Goal: Task Accomplishment & Management: Manage account settings

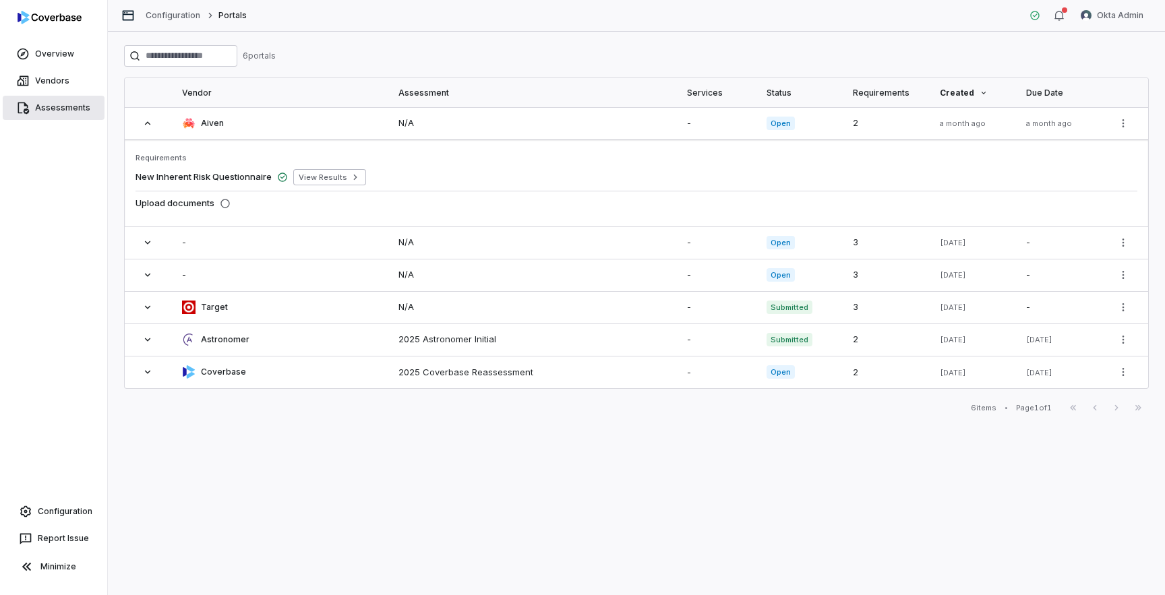
click at [67, 102] on link "Assessments" at bounding box center [54, 108] width 102 height 24
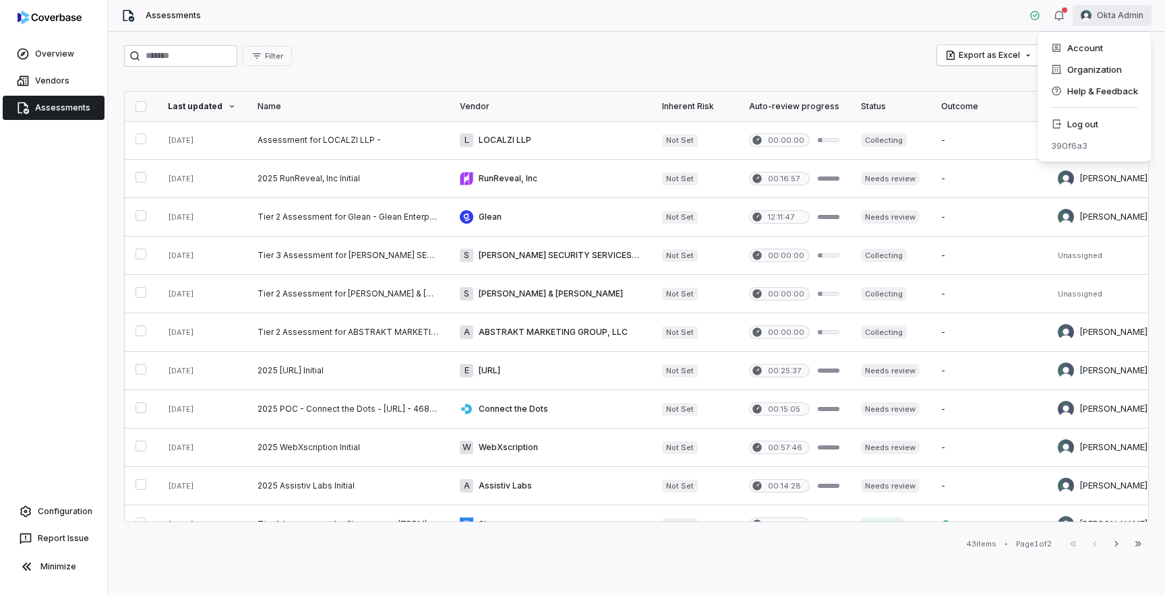
click at [1111, 14] on html "Overview Vendors Assessments Configuration Report Issue Minimize Assessments Ok…" at bounding box center [582, 297] width 1165 height 595
click at [1106, 123] on div "Log out" at bounding box center [1094, 124] width 103 height 22
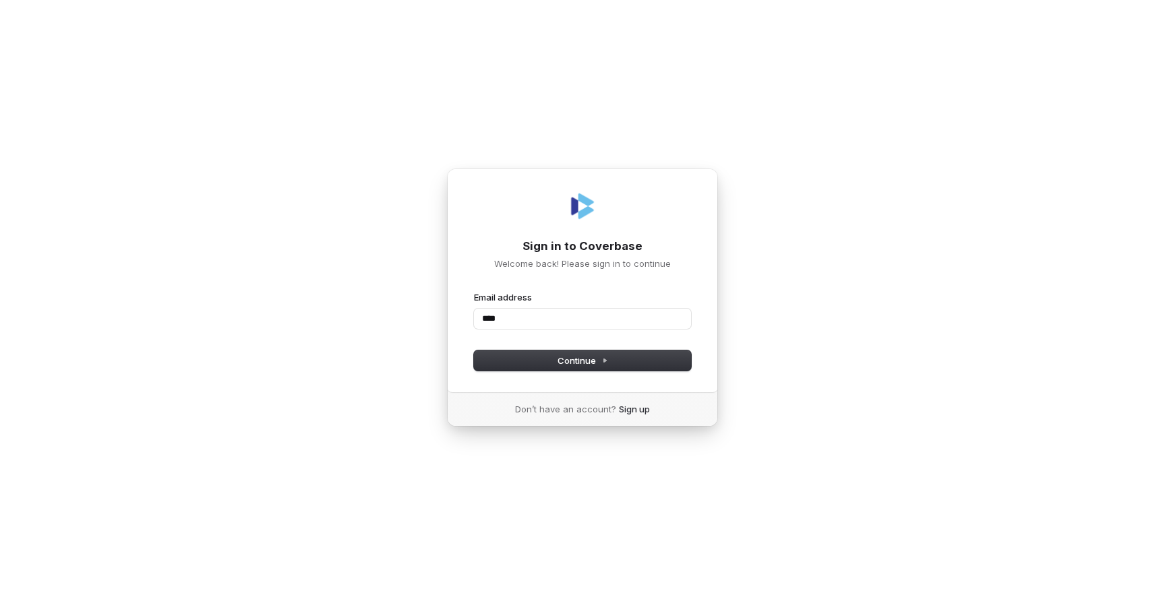
click at [0, 595] on com-1password-button at bounding box center [0, 595] width 0 height 0
type input "*"
click at [0, 595] on com-1password-button at bounding box center [0, 595] width 0 height 0
type input "**********"
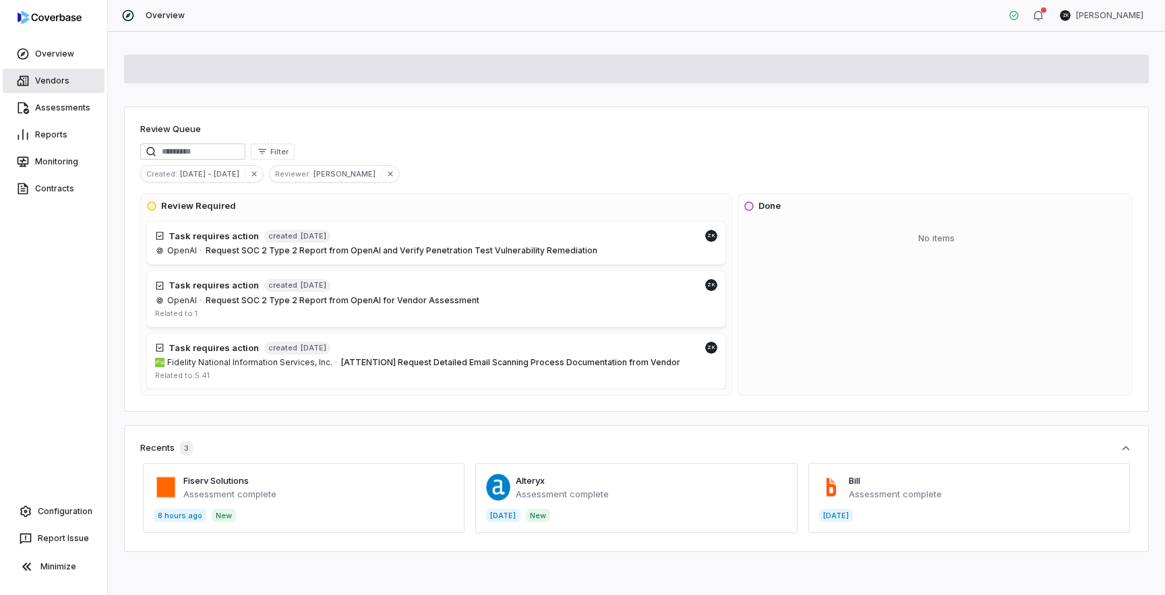
click at [43, 85] on link "Vendors" at bounding box center [54, 81] width 102 height 24
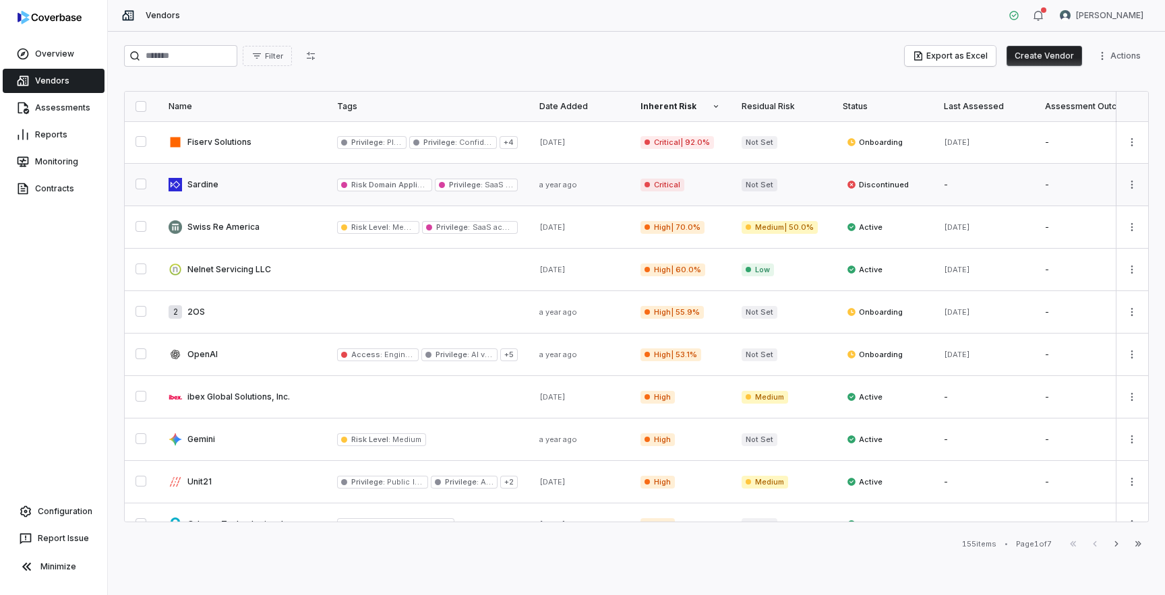
click at [235, 182] on link at bounding box center [242, 185] width 169 height 42
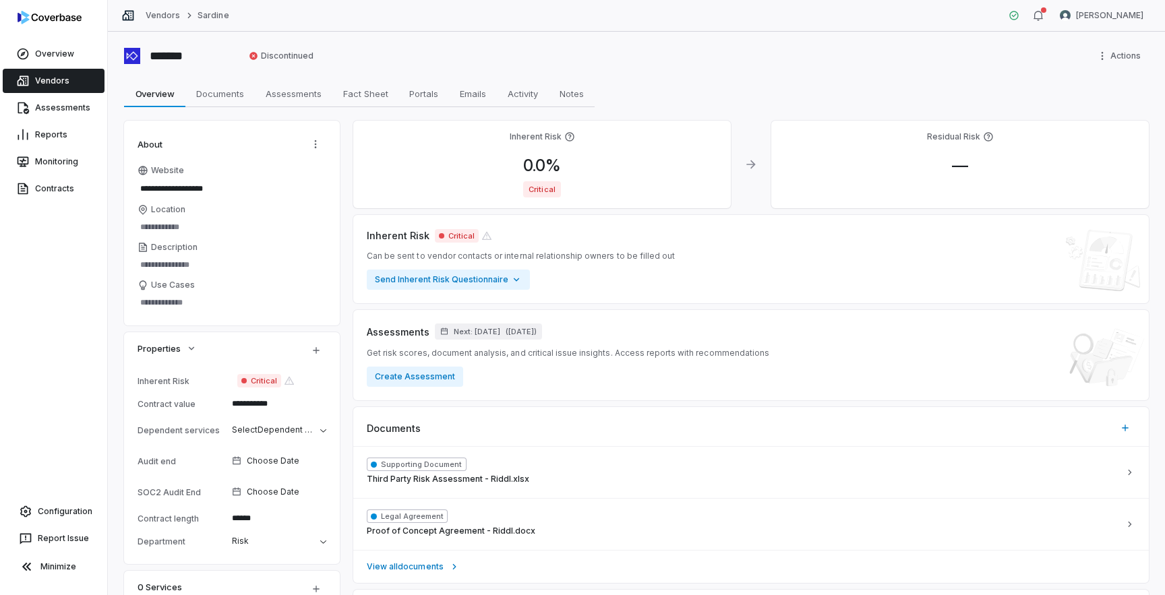
scroll to position [340, 0]
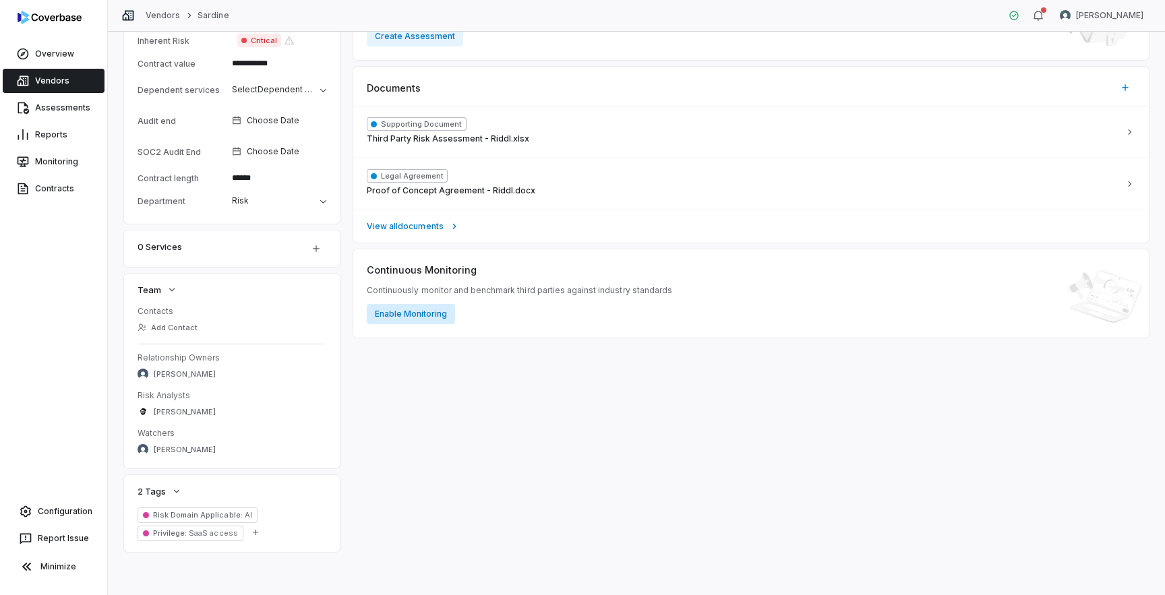
click at [410, 311] on button "Enable Monitoring" at bounding box center [411, 314] width 88 height 20
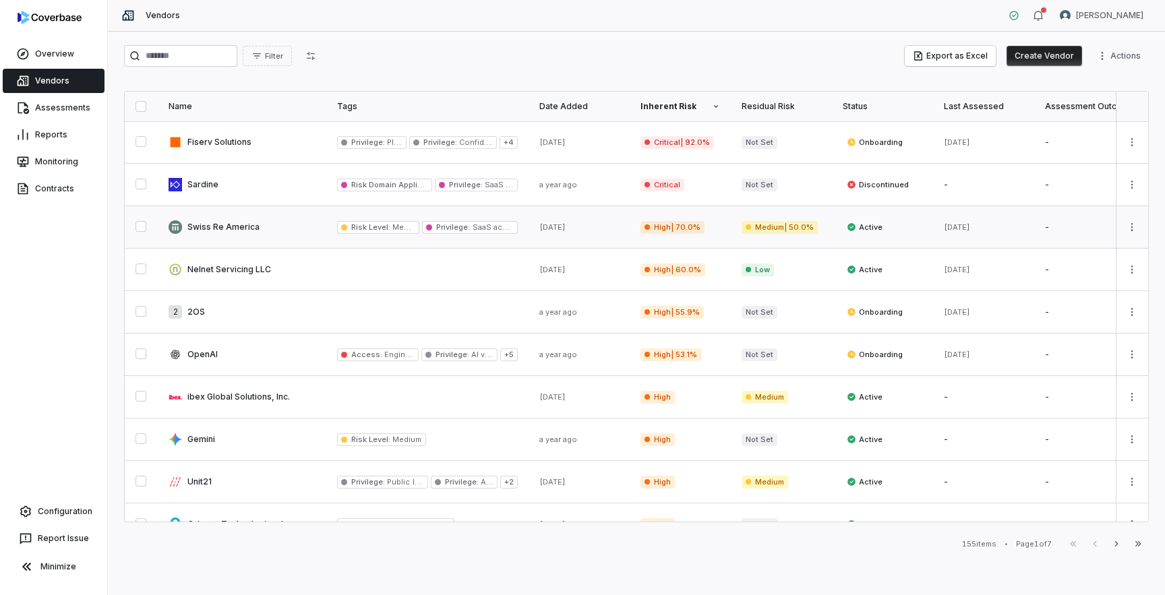
click at [317, 237] on link at bounding box center [242, 227] width 169 height 42
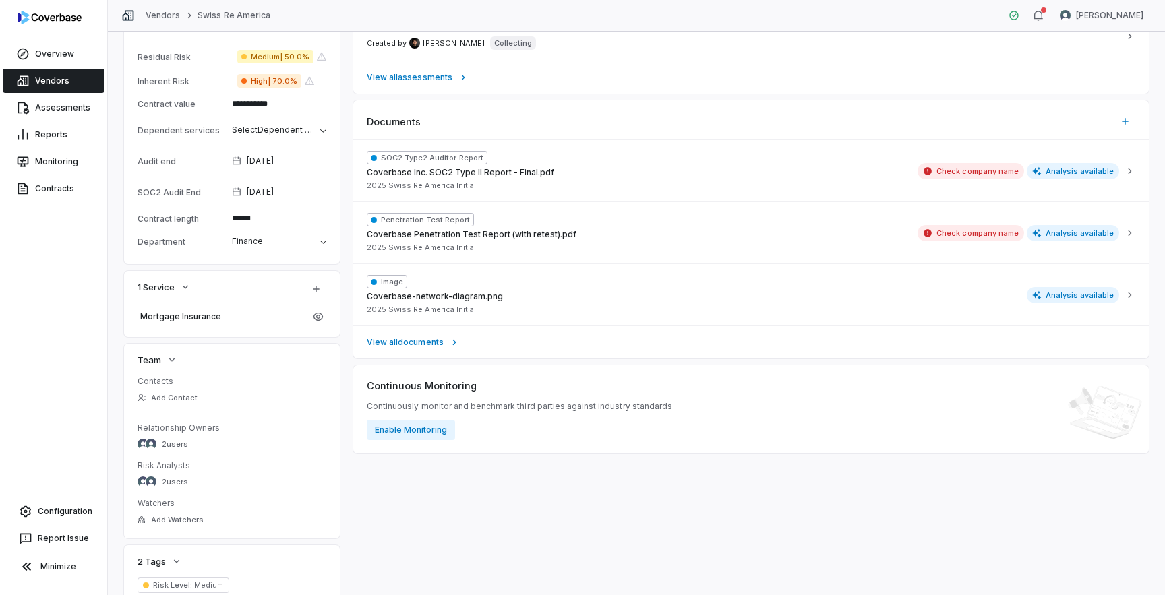
scroll to position [416, 0]
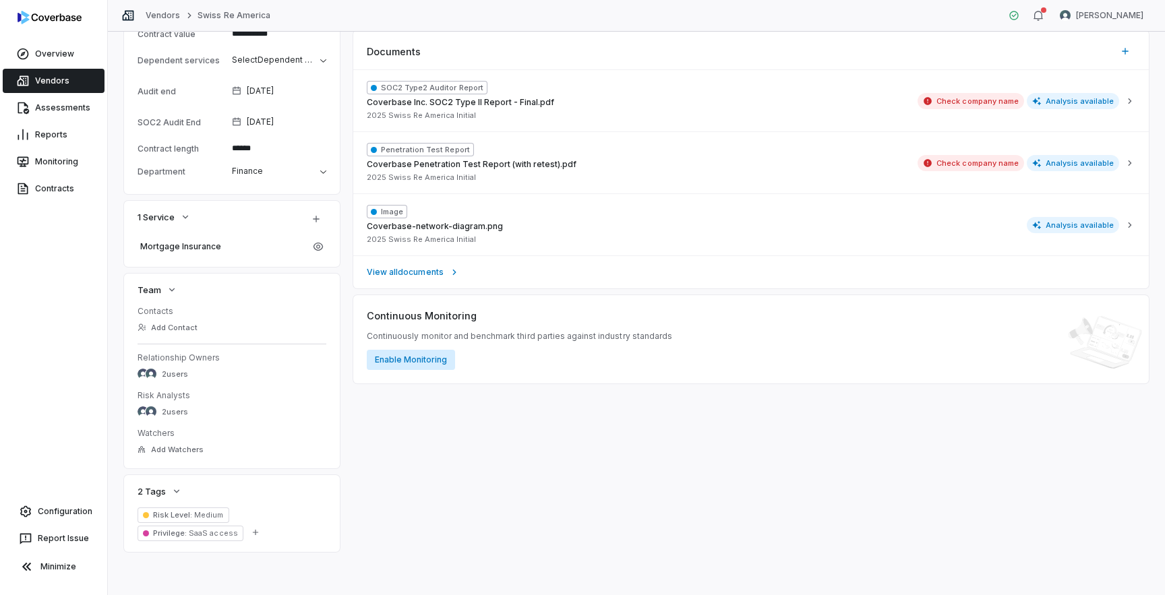
click at [419, 365] on button "Enable Monitoring" at bounding box center [411, 360] width 88 height 20
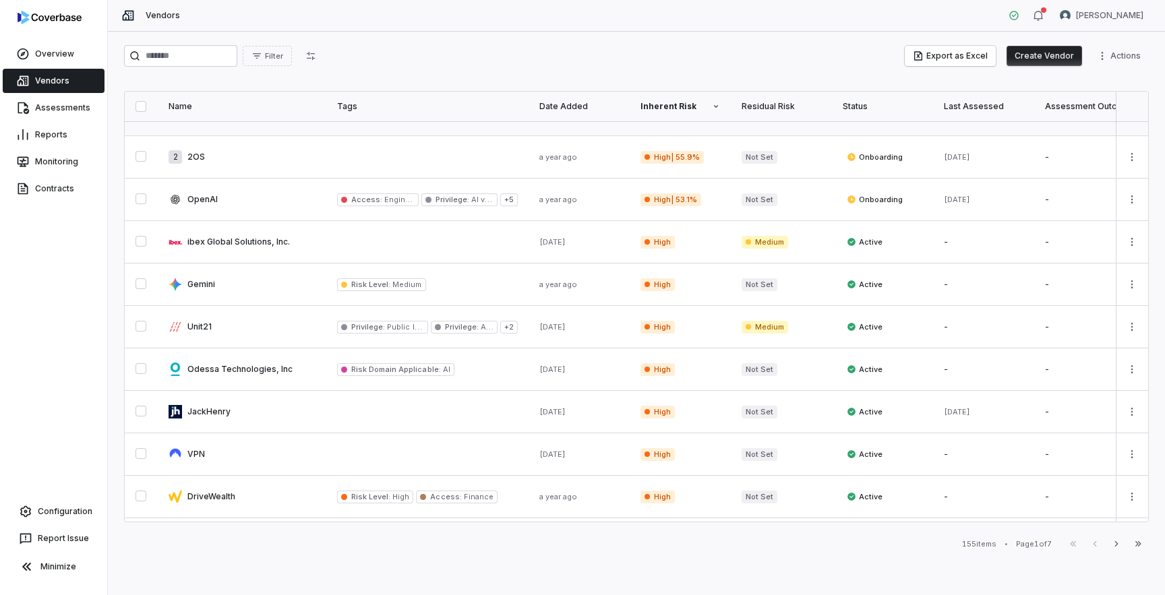
scroll to position [260, 0]
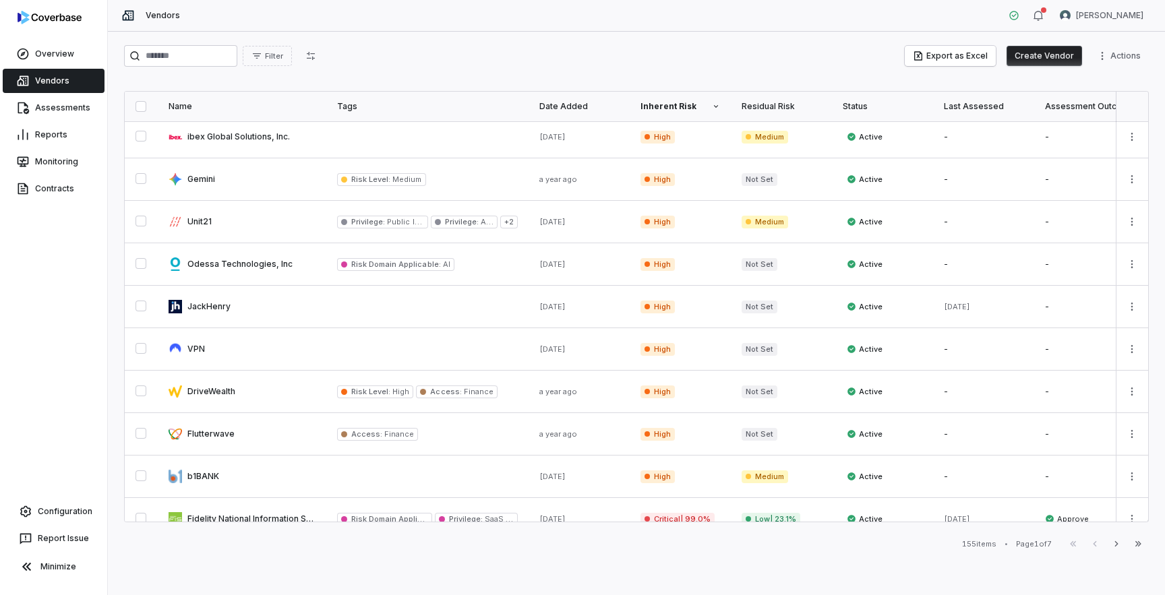
click at [606, 109] on div "Date Added" at bounding box center [579, 106] width 80 height 11
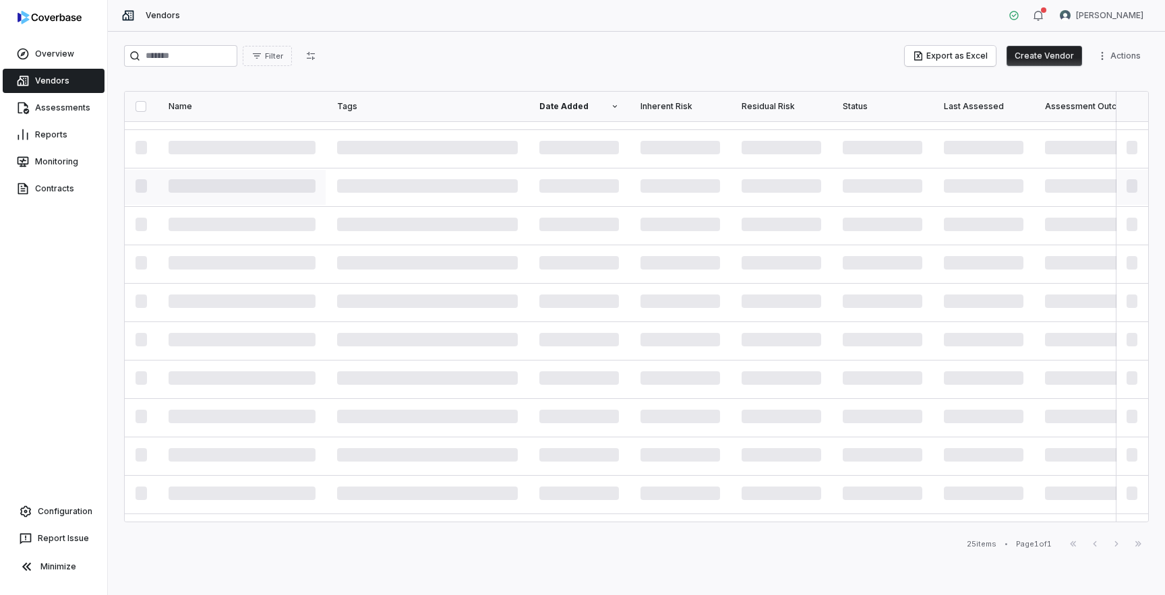
scroll to position [0, 0]
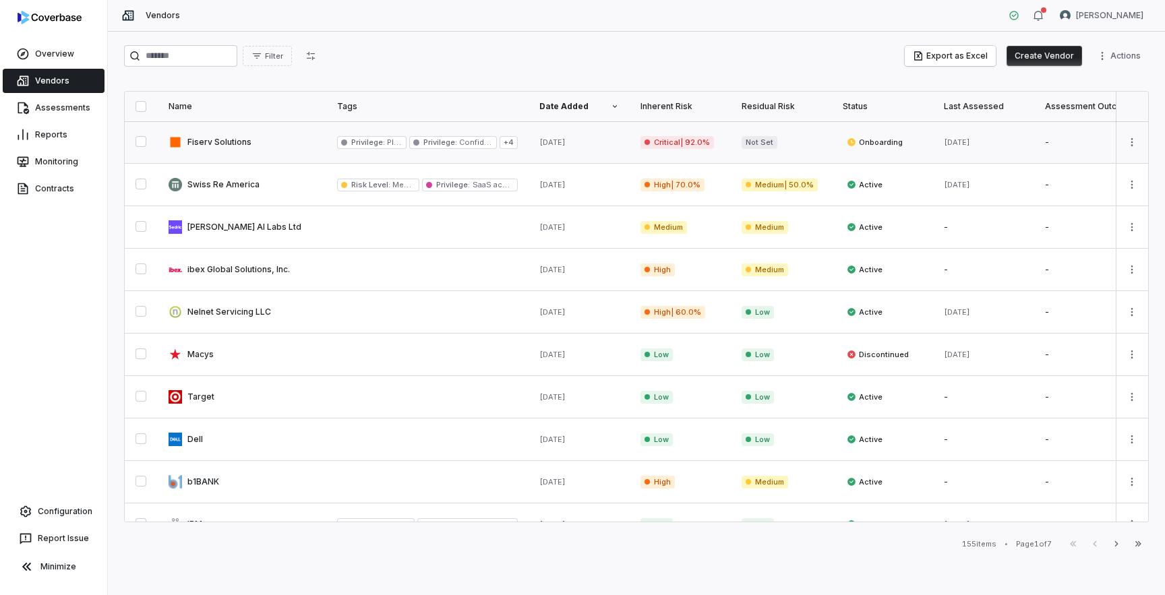
click at [233, 142] on link at bounding box center [242, 142] width 169 height 42
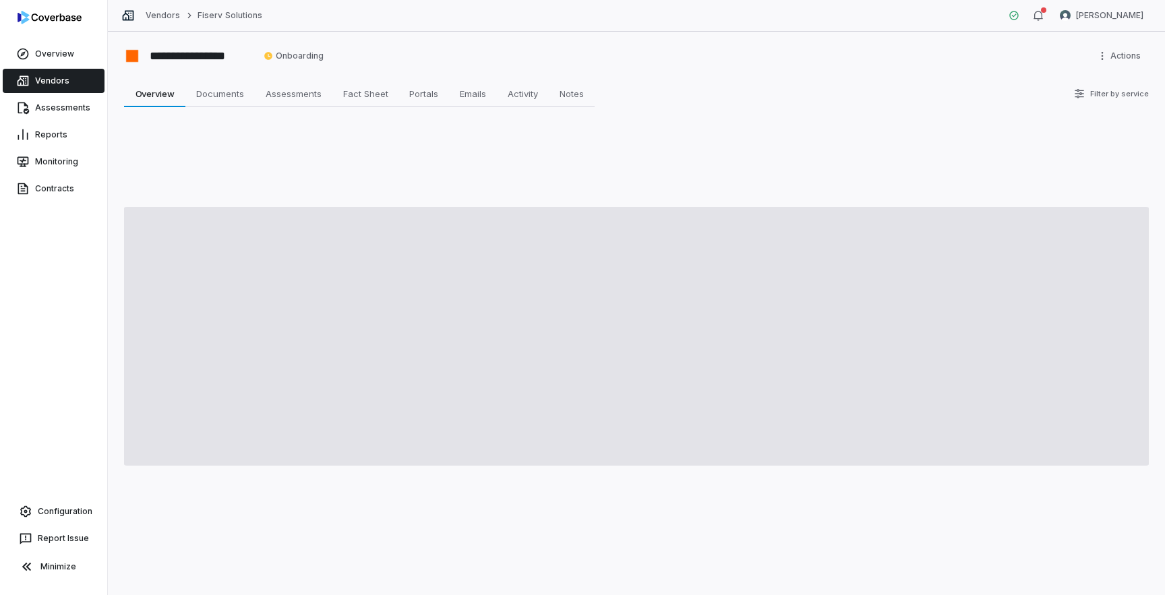
type textarea "*"
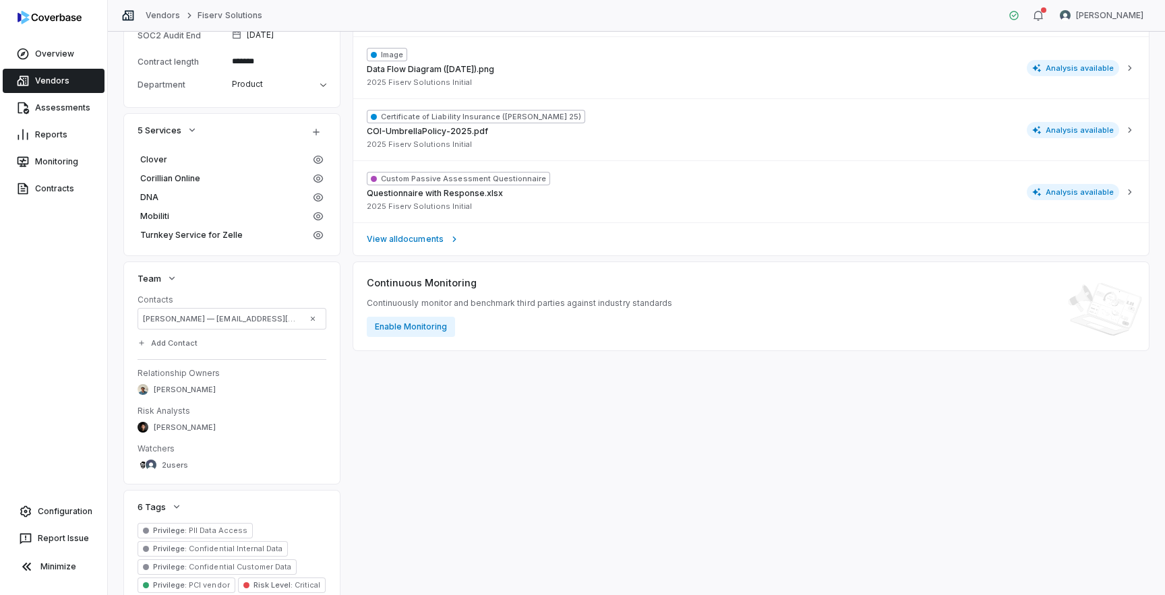
scroll to position [646, 0]
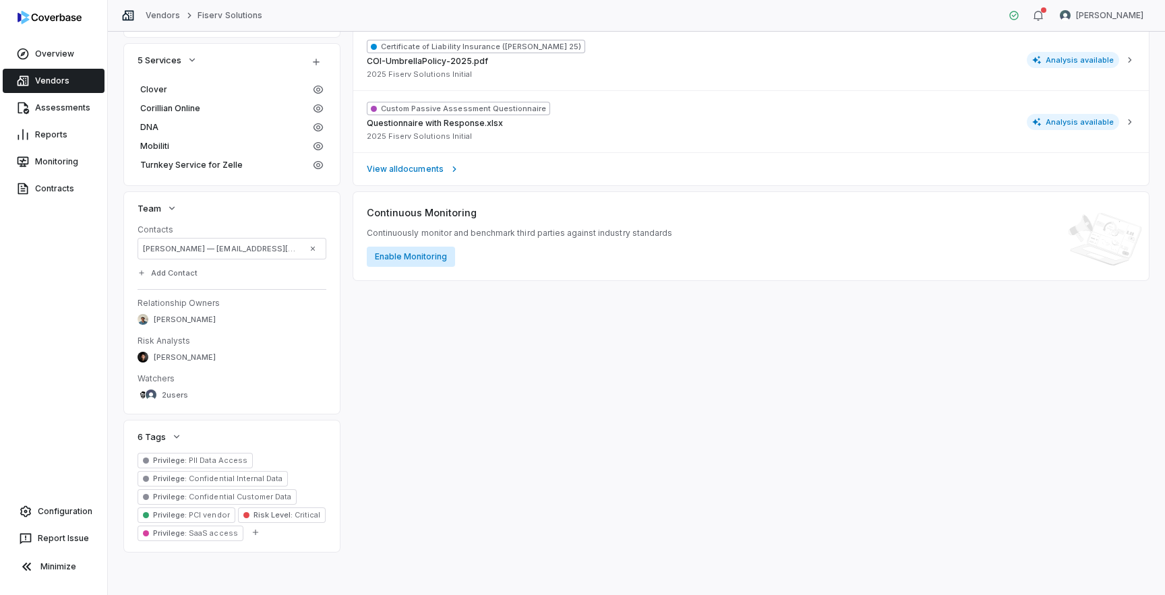
click at [427, 259] on button "Enable Monitoring" at bounding box center [411, 257] width 88 height 20
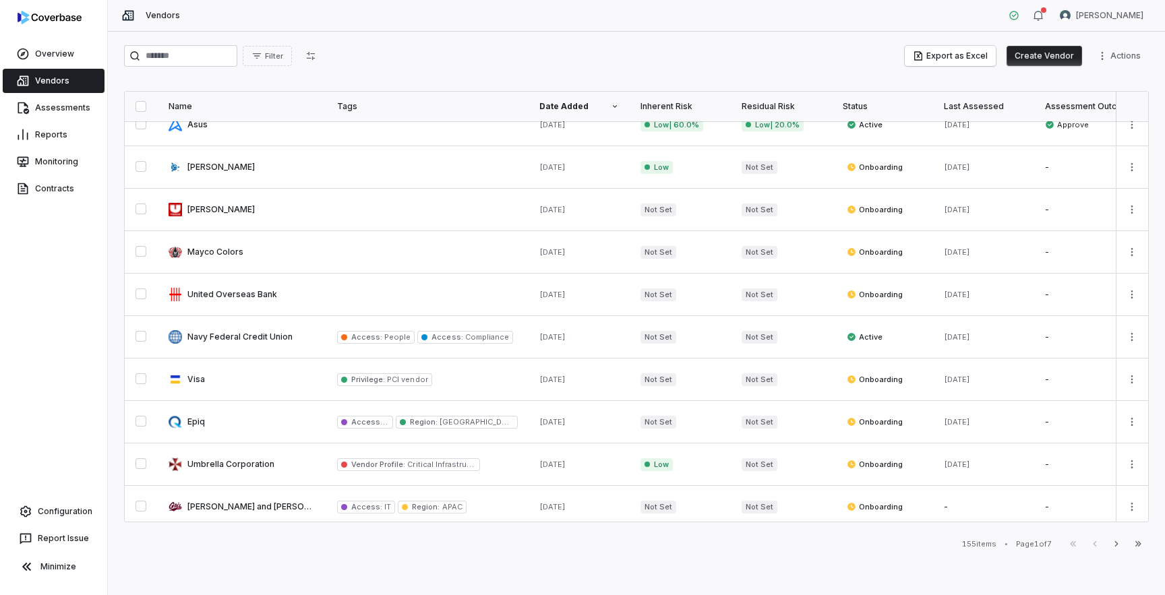
scroll to position [661, 0]
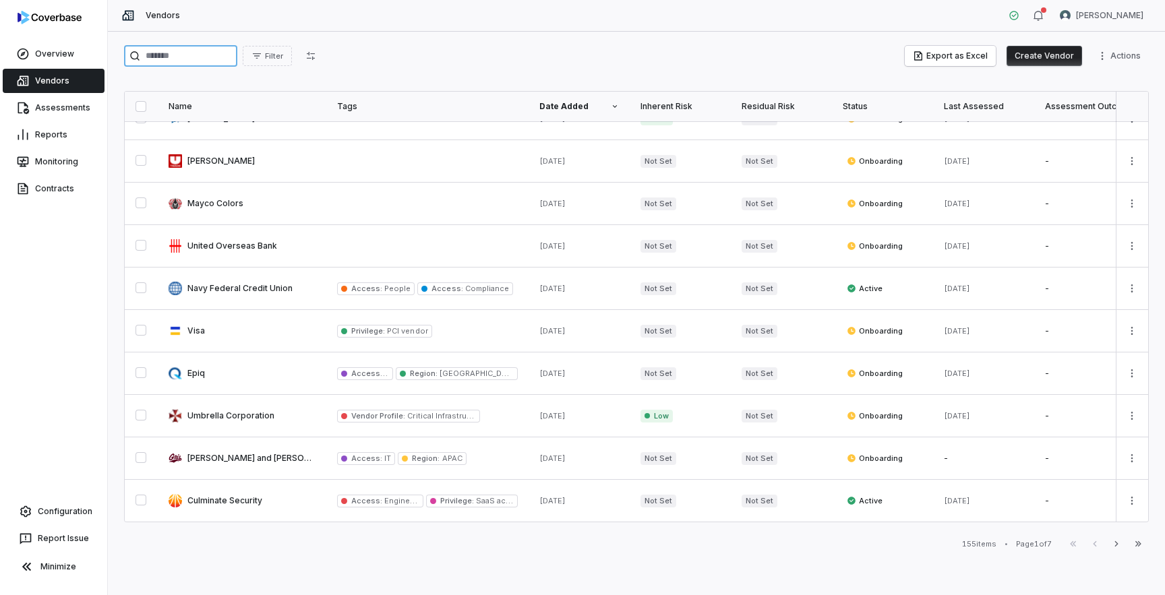
click at [223, 59] on input "search" at bounding box center [180, 56] width 113 height 22
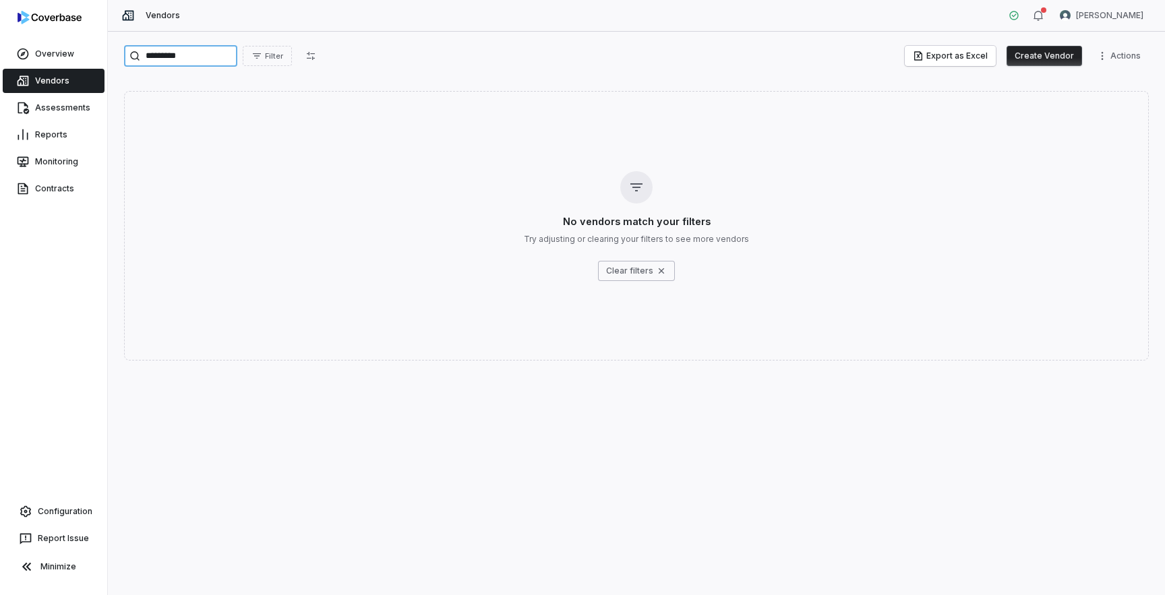
click at [152, 53] on input "*********" at bounding box center [180, 56] width 113 height 22
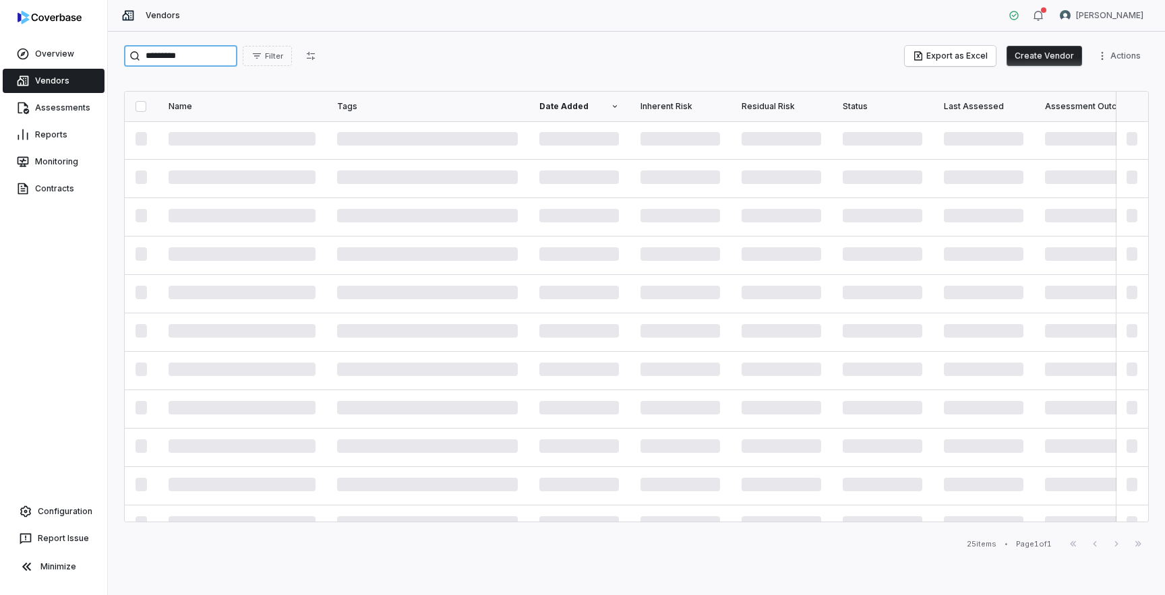
type input "*********"
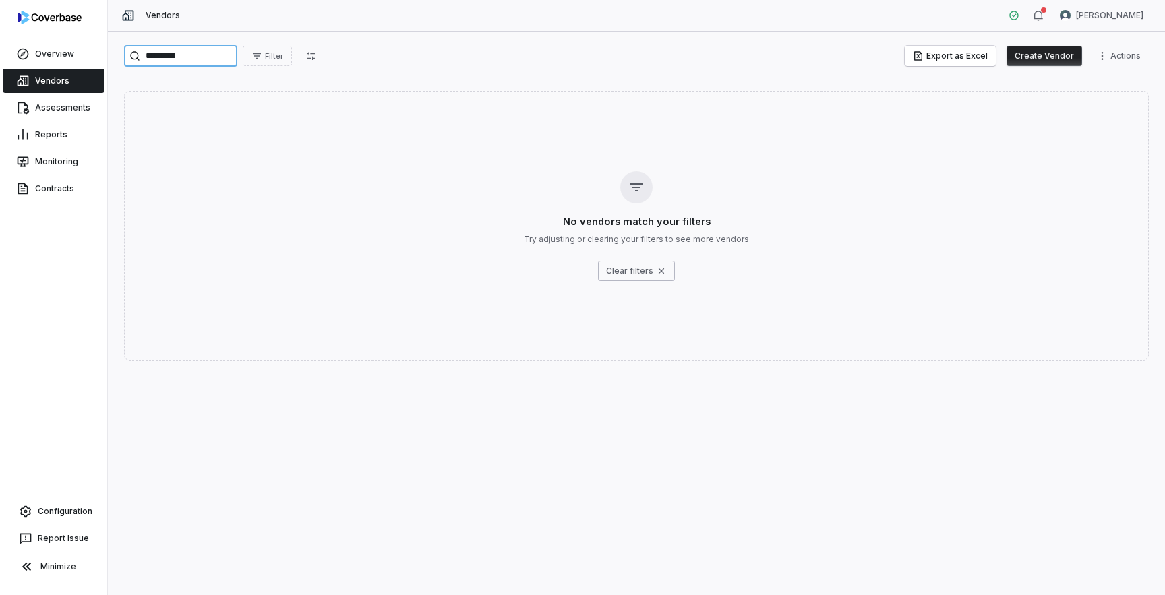
click at [217, 65] on input "*********" at bounding box center [180, 56] width 113 height 22
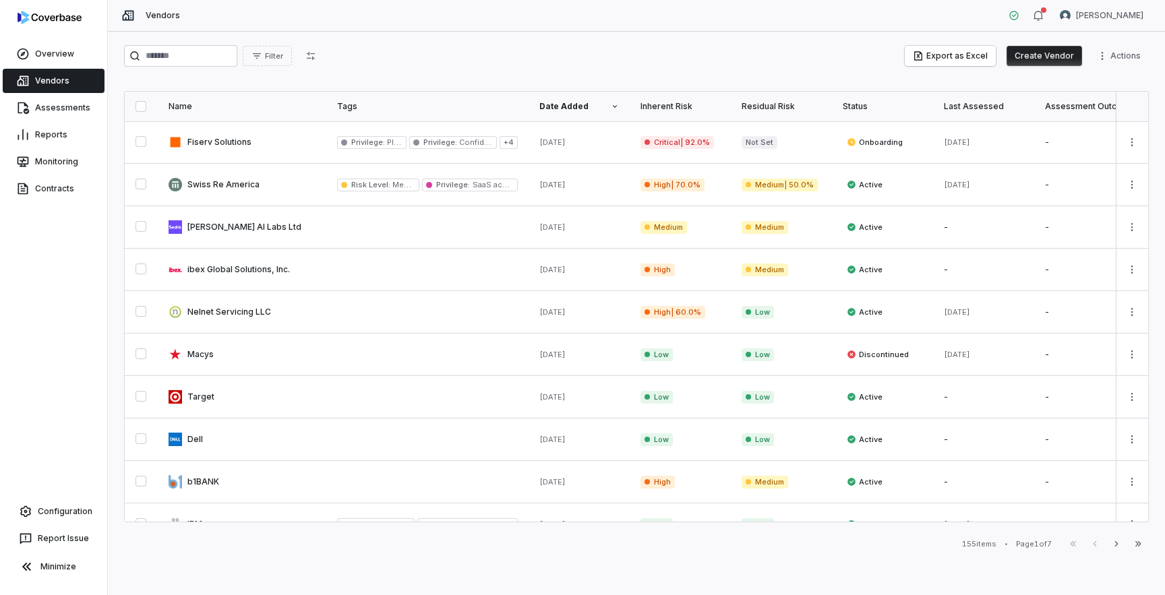
click at [1039, 58] on button "Create Vendor" at bounding box center [1045, 56] width 76 height 20
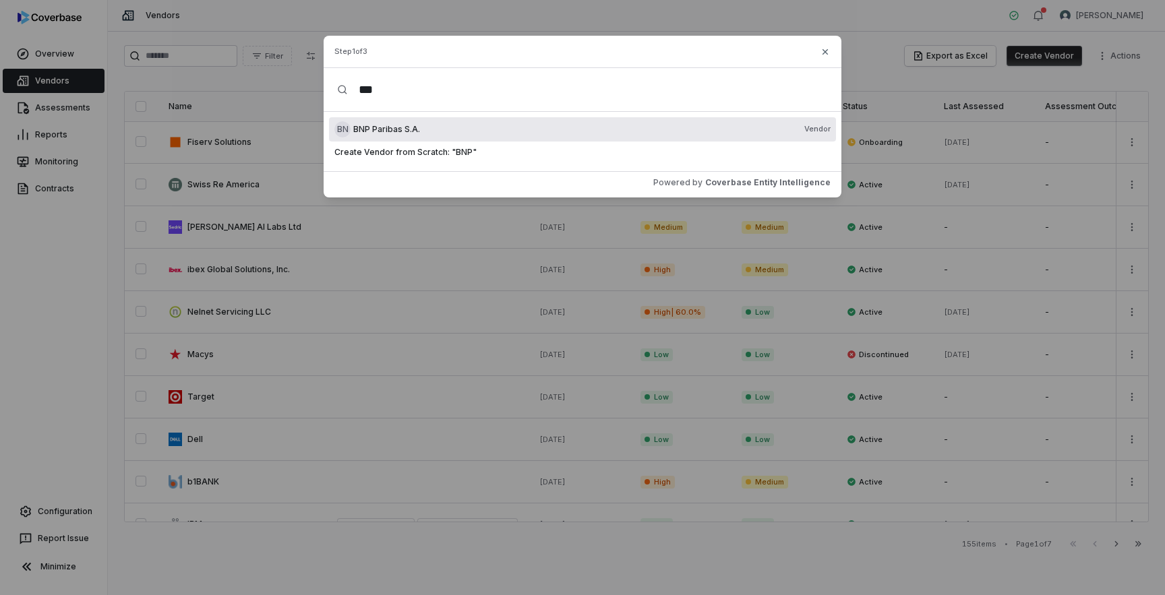
type input "***"
